Goal: Information Seeking & Learning: Learn about a topic

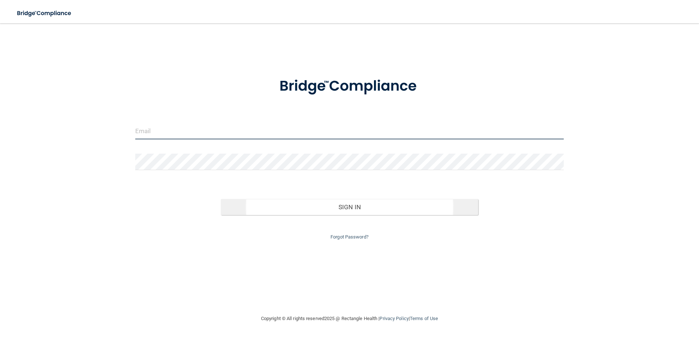
type input "[EMAIL_ADDRESS][DOMAIN_NAME]"
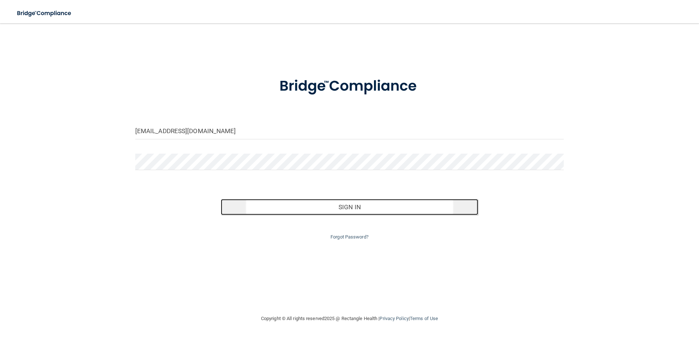
click at [307, 209] on button "Sign In" at bounding box center [349, 207] width 257 height 16
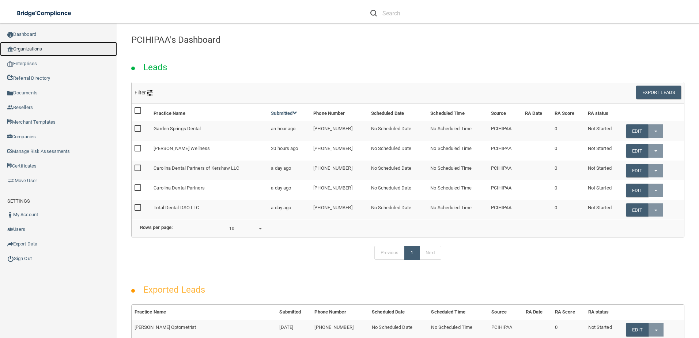
click at [49, 50] on link "Organizations" at bounding box center [58, 49] width 117 height 15
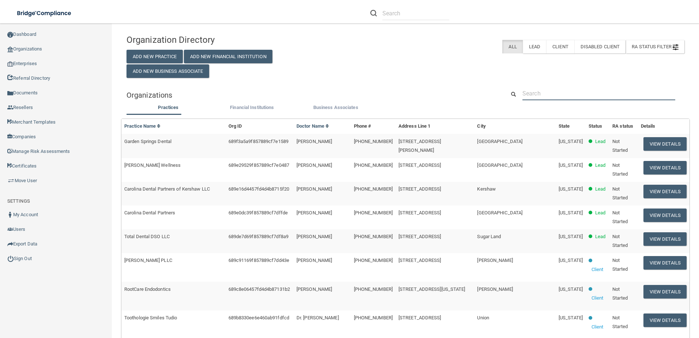
click at [553, 91] on input "text" at bounding box center [598, 94] width 153 height 14
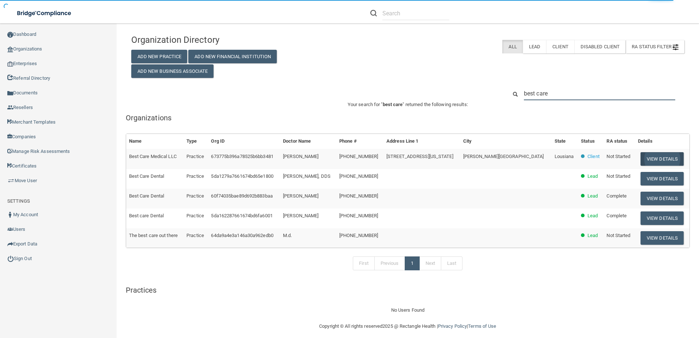
type input "best care"
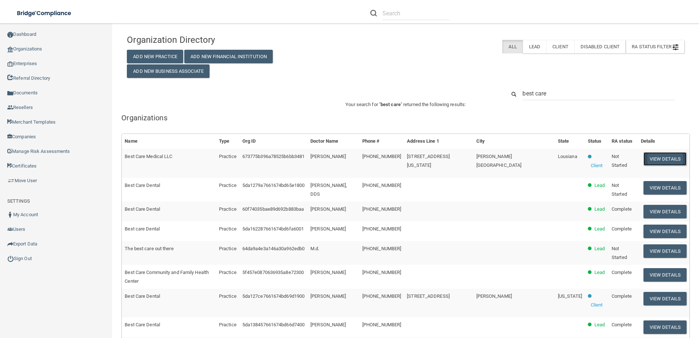
click at [650, 159] on button "View Details" at bounding box center [664, 159] width 43 height 14
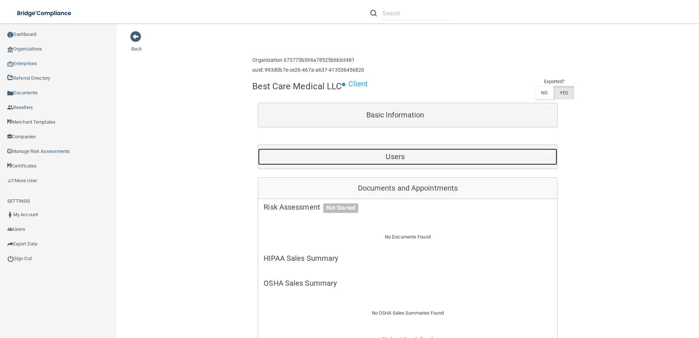
click at [351, 158] on h5 "Users" at bounding box center [395, 156] width 263 height 8
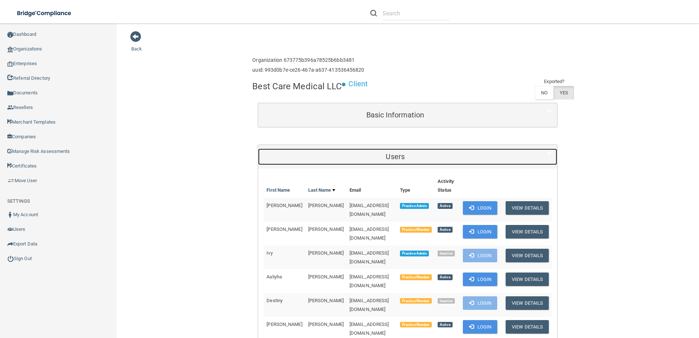
scroll to position [37, 0]
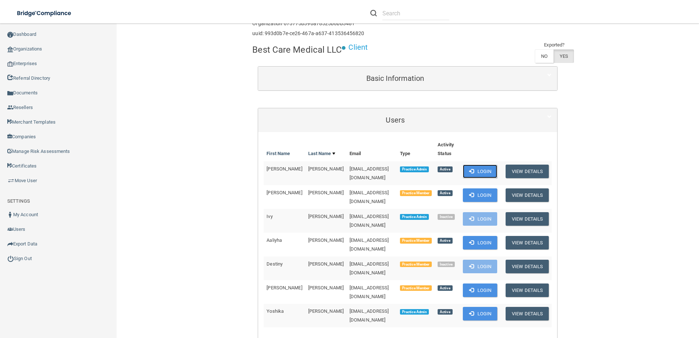
click at [474, 171] on button "Login" at bounding box center [480, 172] width 35 height 14
click at [476, 236] on button "Login" at bounding box center [480, 243] width 35 height 14
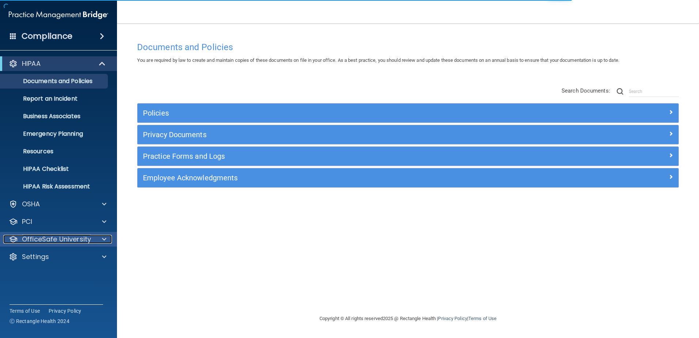
click at [68, 236] on p "OfficeSafe University" at bounding box center [56, 239] width 69 height 9
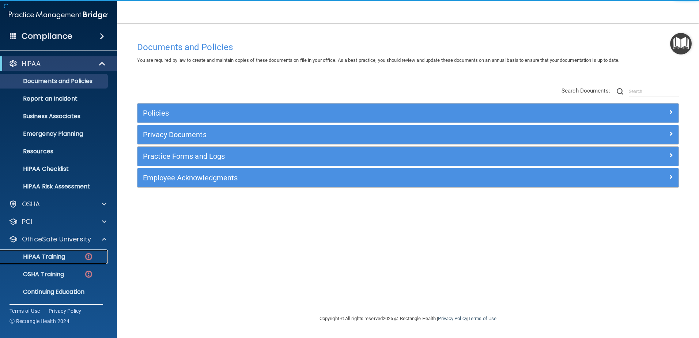
click at [66, 254] on div "HIPAA Training" at bounding box center [55, 256] width 100 height 7
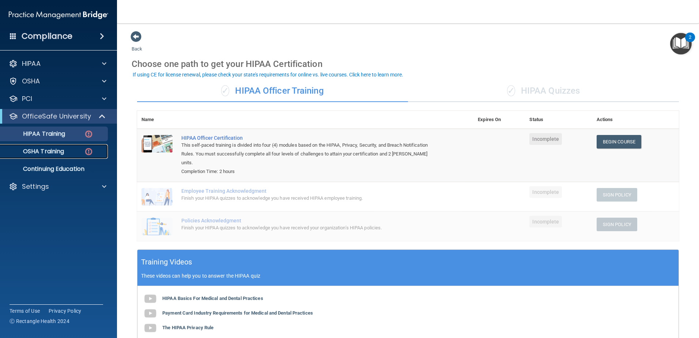
click at [67, 149] on div "OSHA Training" at bounding box center [55, 151] width 100 height 7
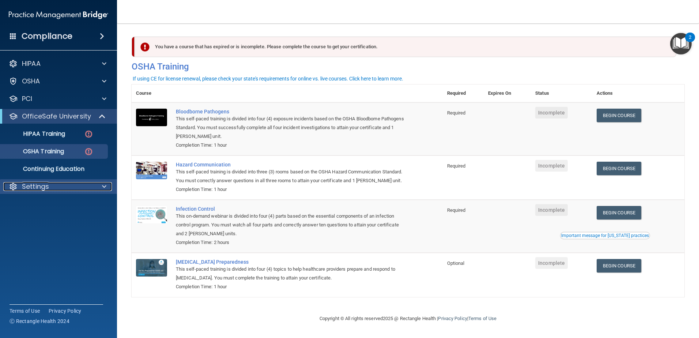
click at [75, 187] on div "Settings" at bounding box center [48, 186] width 91 height 9
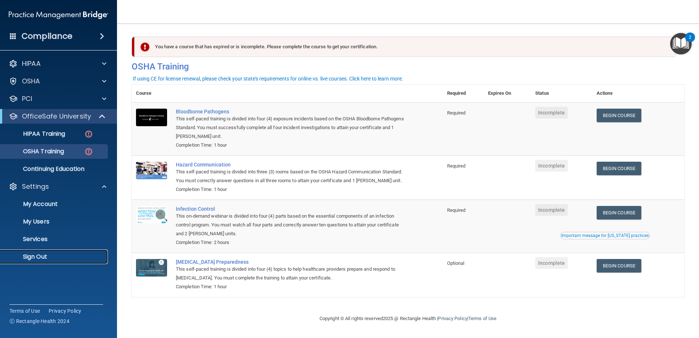
click at [51, 255] on p "Sign Out" at bounding box center [55, 256] width 100 height 7
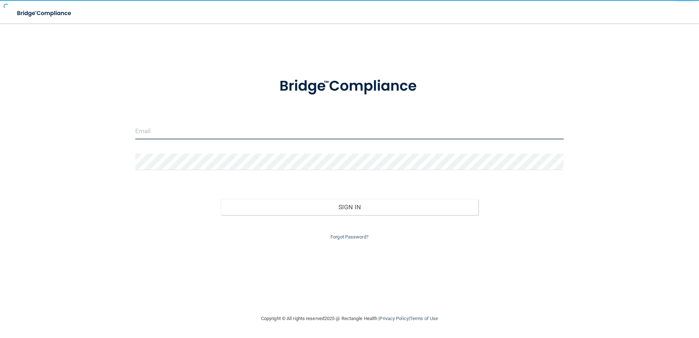
type input "[EMAIL_ADDRESS][DOMAIN_NAME]"
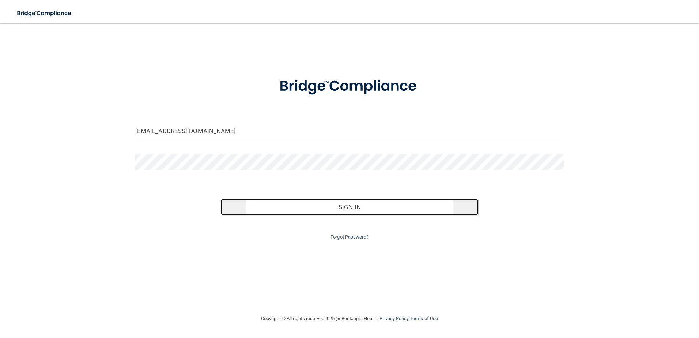
click at [337, 209] on button "Sign In" at bounding box center [349, 207] width 257 height 16
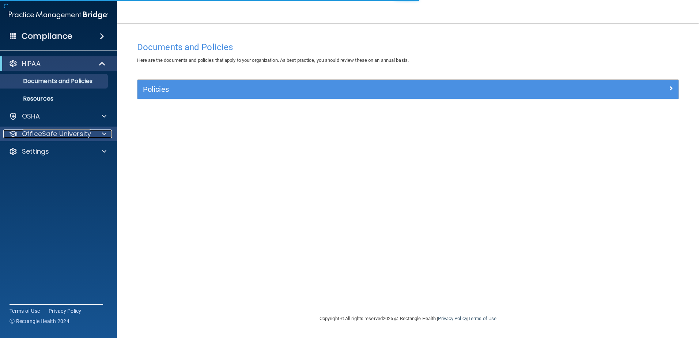
click at [78, 135] on p "OfficeSafe University" at bounding box center [56, 133] width 69 height 9
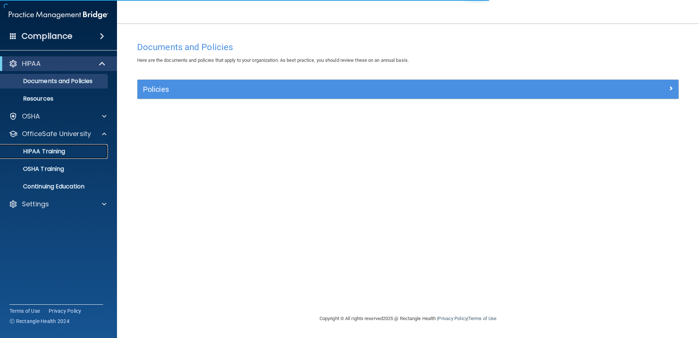
click at [67, 155] on div "HIPAA Training" at bounding box center [55, 151] width 100 height 7
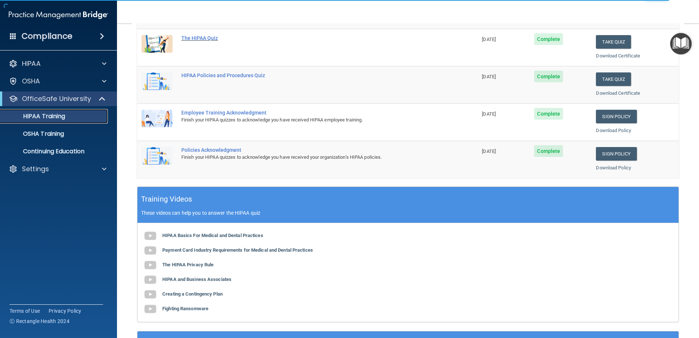
scroll to position [146, 0]
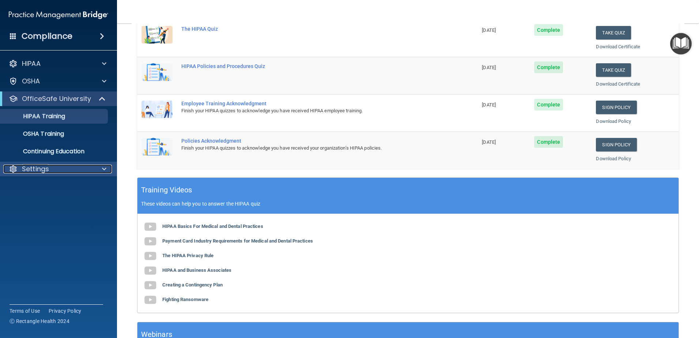
click at [51, 165] on div "Settings" at bounding box center [48, 169] width 91 height 9
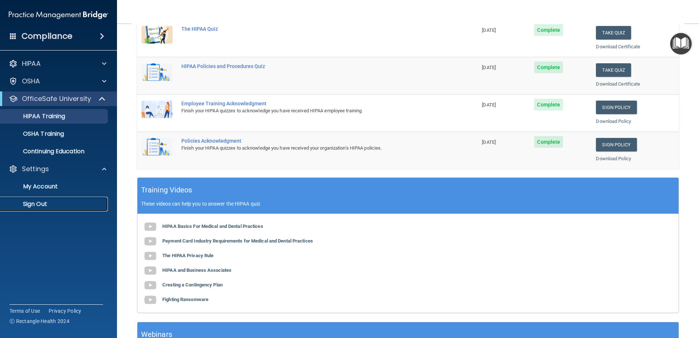
click at [53, 206] on p "Sign Out" at bounding box center [55, 203] width 100 height 7
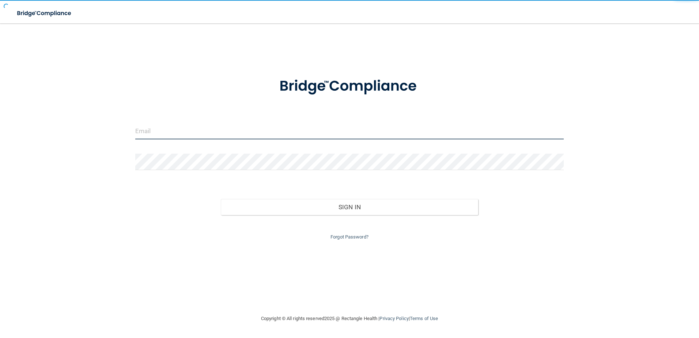
type input "[EMAIL_ADDRESS][DOMAIN_NAME]"
